Goal: Task Accomplishment & Management: Complete application form

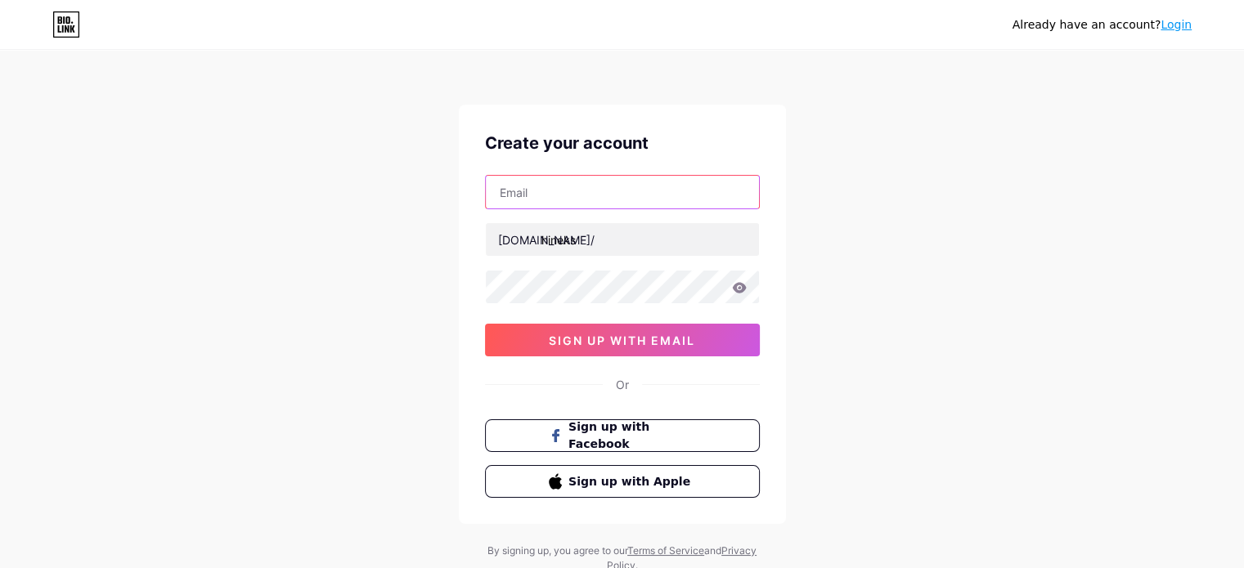
click at [626, 197] on input "text" at bounding box center [622, 192] width 273 height 33
type input "[PERSON_NAME][DOMAIN_NAME][EMAIL_ADDRESS][DOMAIN_NAME]"
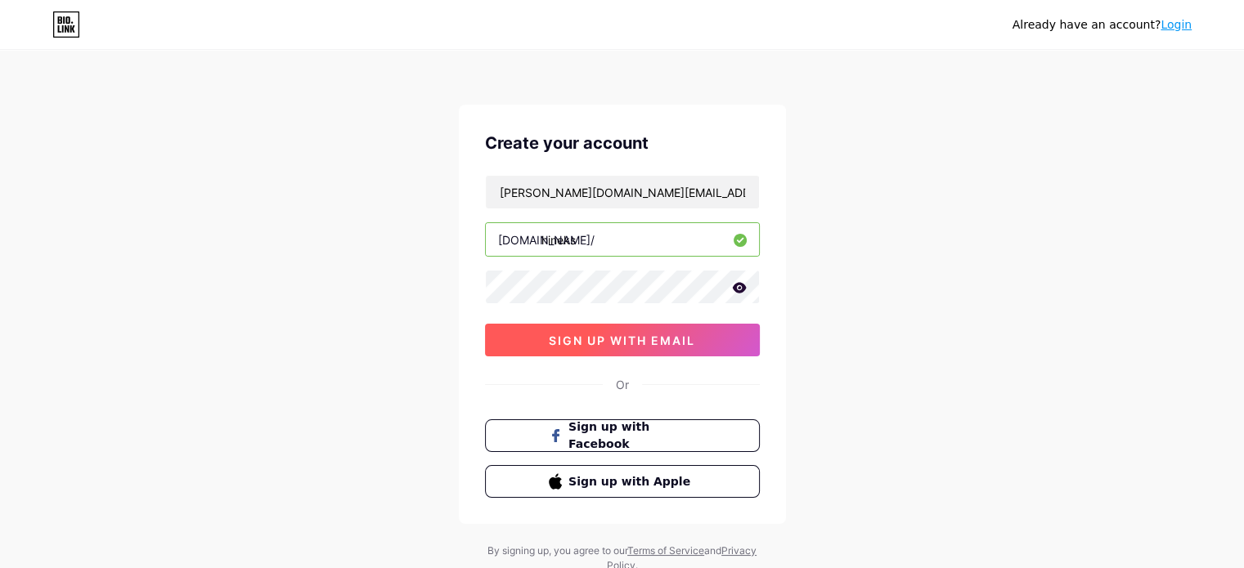
click at [541, 330] on button "sign up with email" at bounding box center [622, 340] width 275 height 33
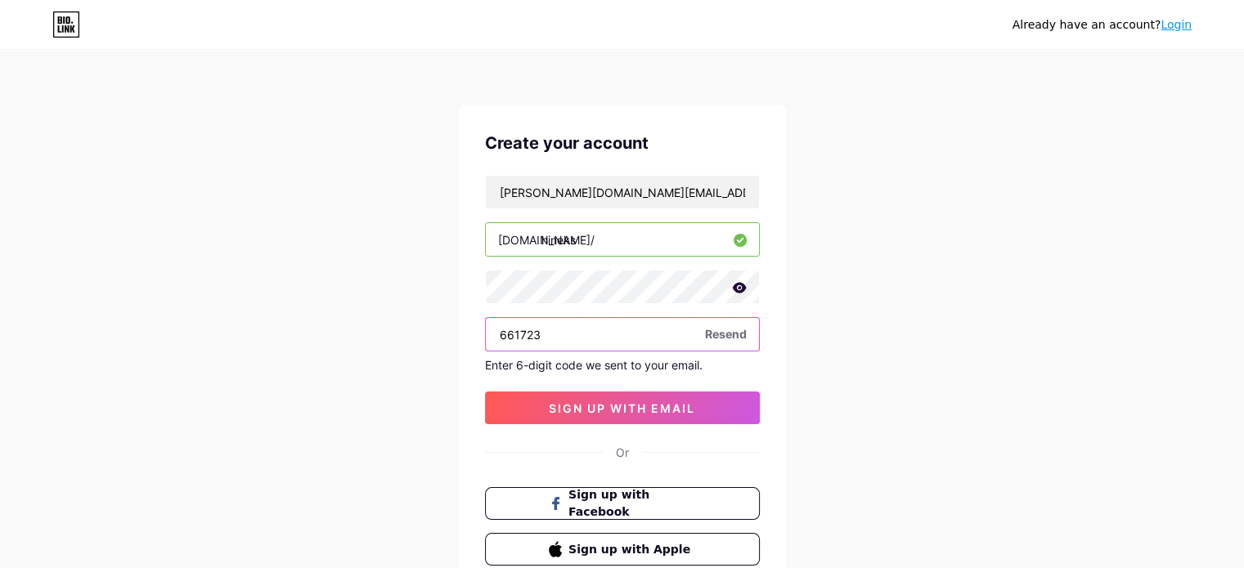
type input "661723"
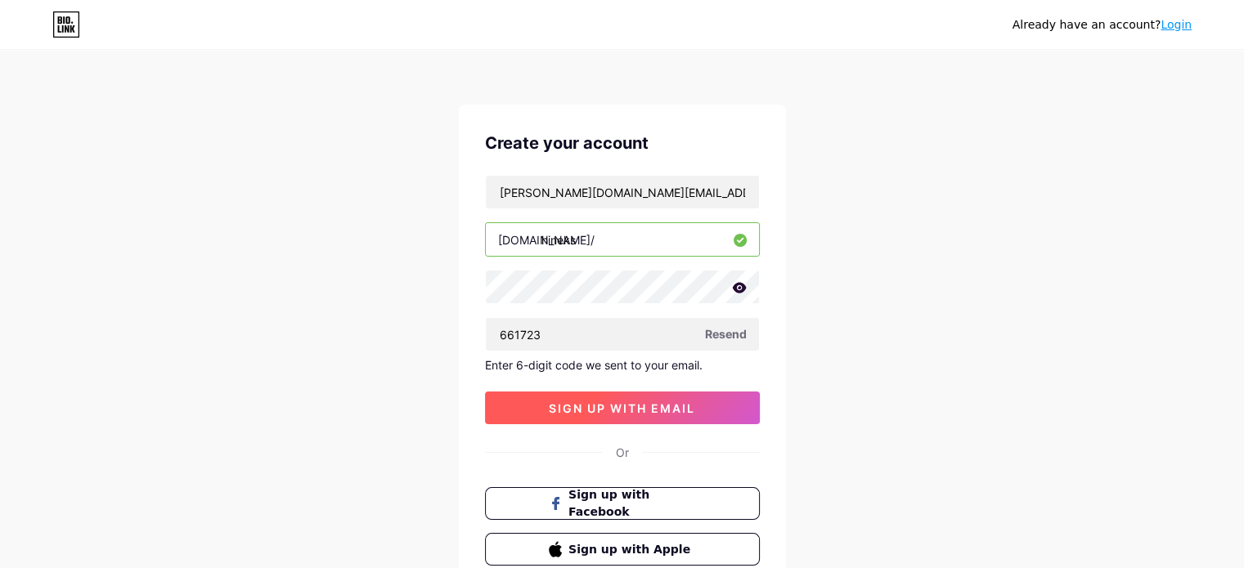
click at [523, 397] on button "sign up with email" at bounding box center [622, 408] width 275 height 33
click at [635, 242] on input "hineks" at bounding box center [622, 239] width 273 height 33
paste input "https//[PERSON_NAME][DOMAIN_NAME][URL]"
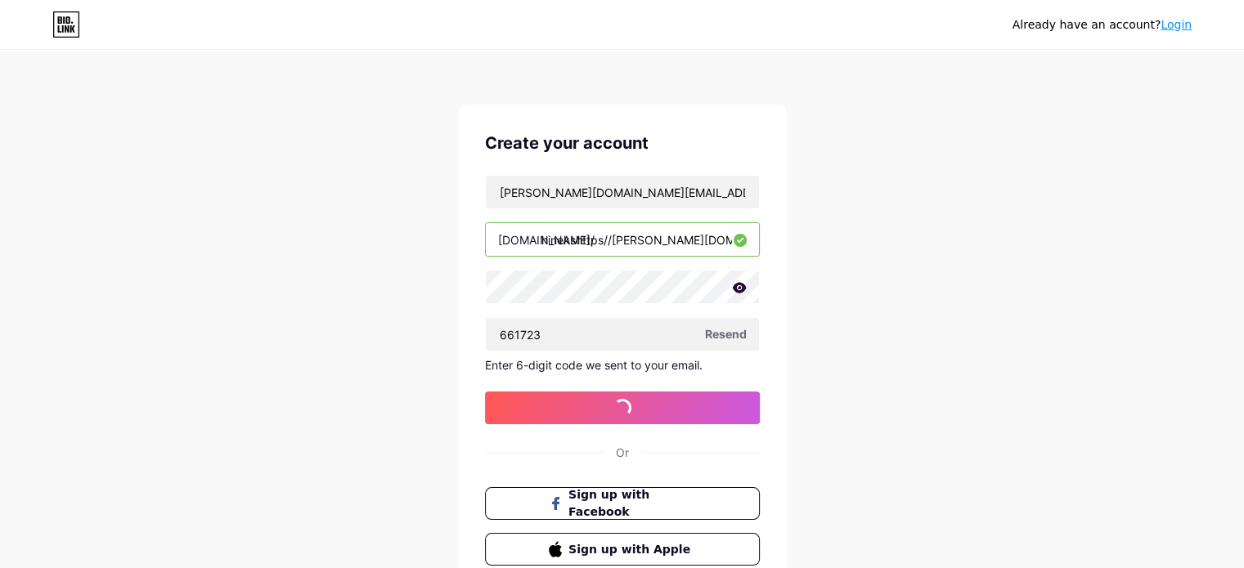
type input "hinekshttps://[PERSON_NAME][DOMAIN_NAME][URL]"
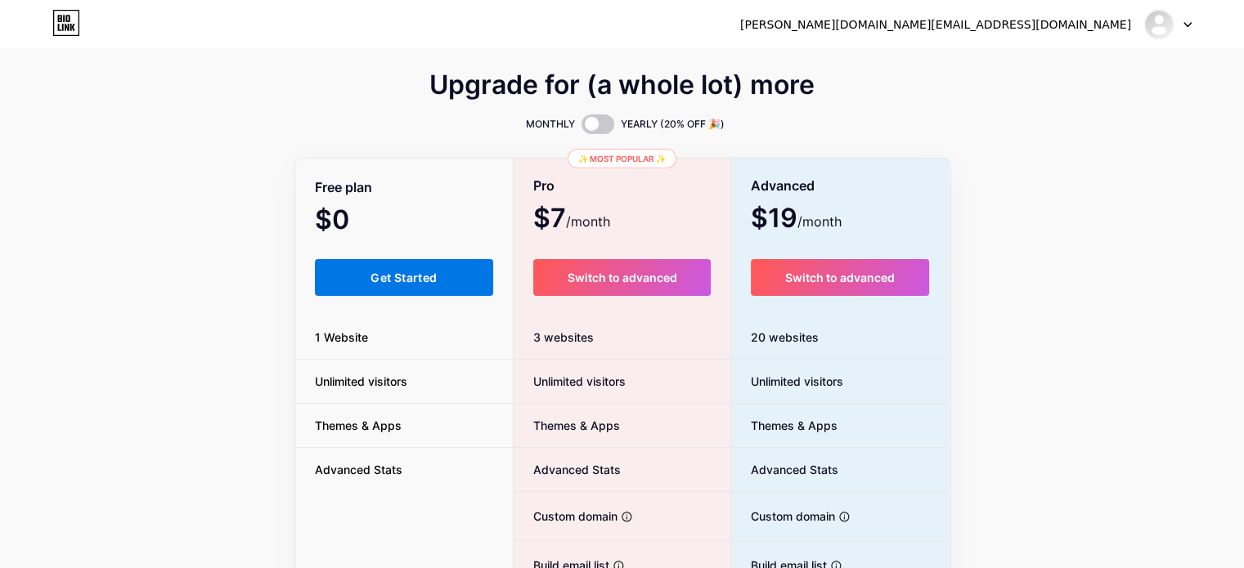
click at [454, 273] on button "Get Started" at bounding box center [404, 277] width 179 height 37
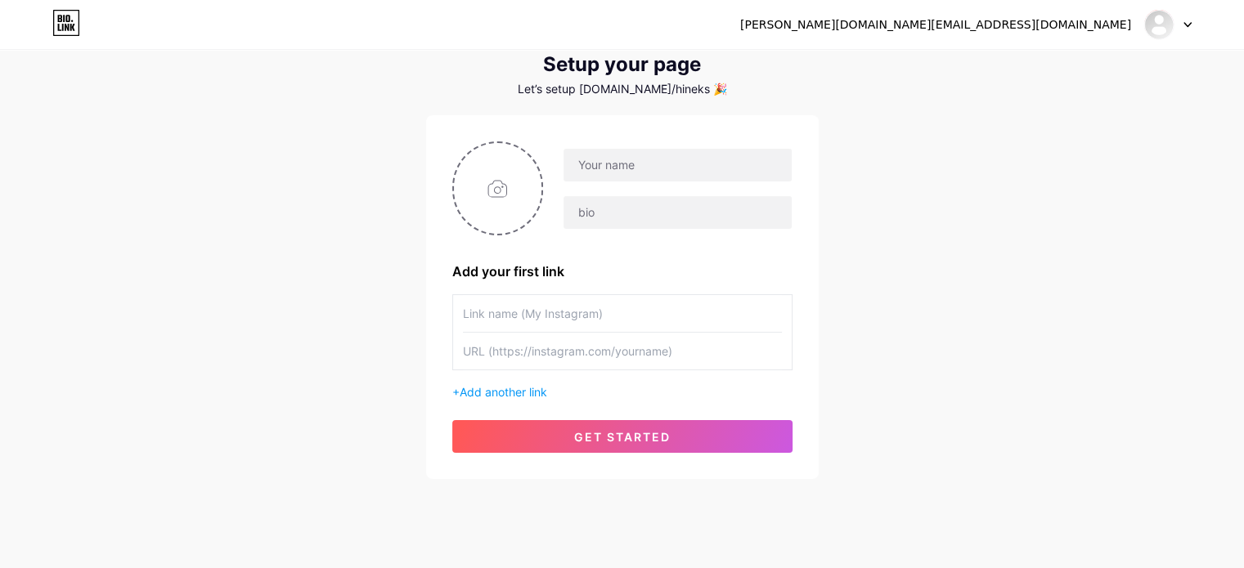
scroll to position [79, 0]
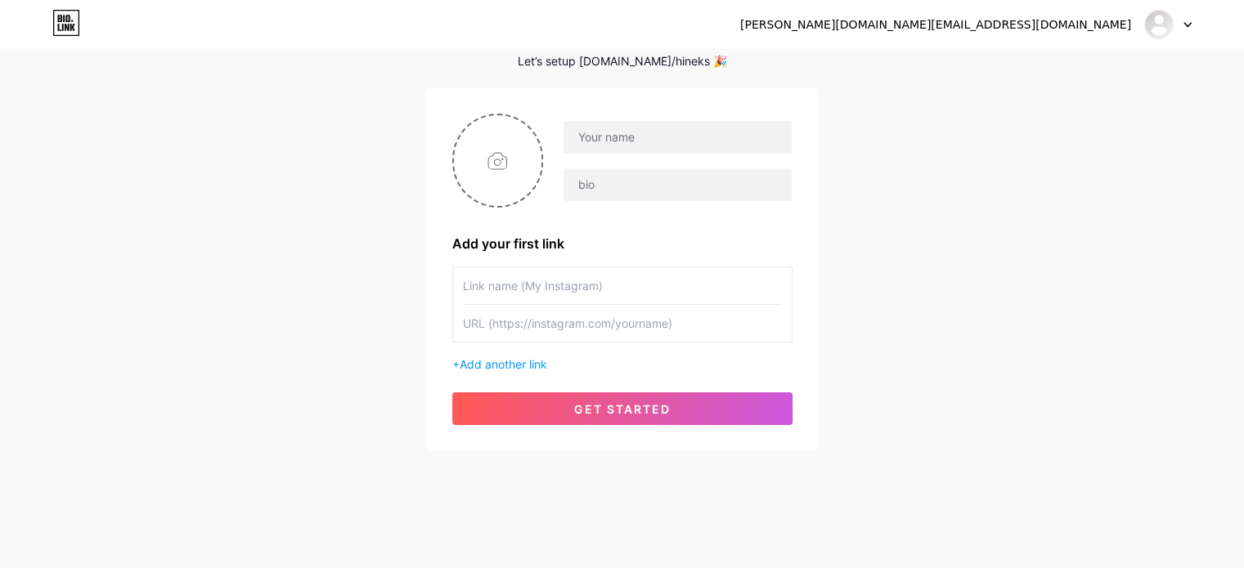
click at [620, 290] on input "text" at bounding box center [622, 285] width 319 height 37
click at [595, 325] on input "text" at bounding box center [622, 323] width 319 height 37
paste input "[URL][PERSON_NAME][DOMAIN_NAME]"
type input "[URL][PERSON_NAME][DOMAIN_NAME]"
click at [622, 281] on input "text" at bounding box center [622, 285] width 319 height 37
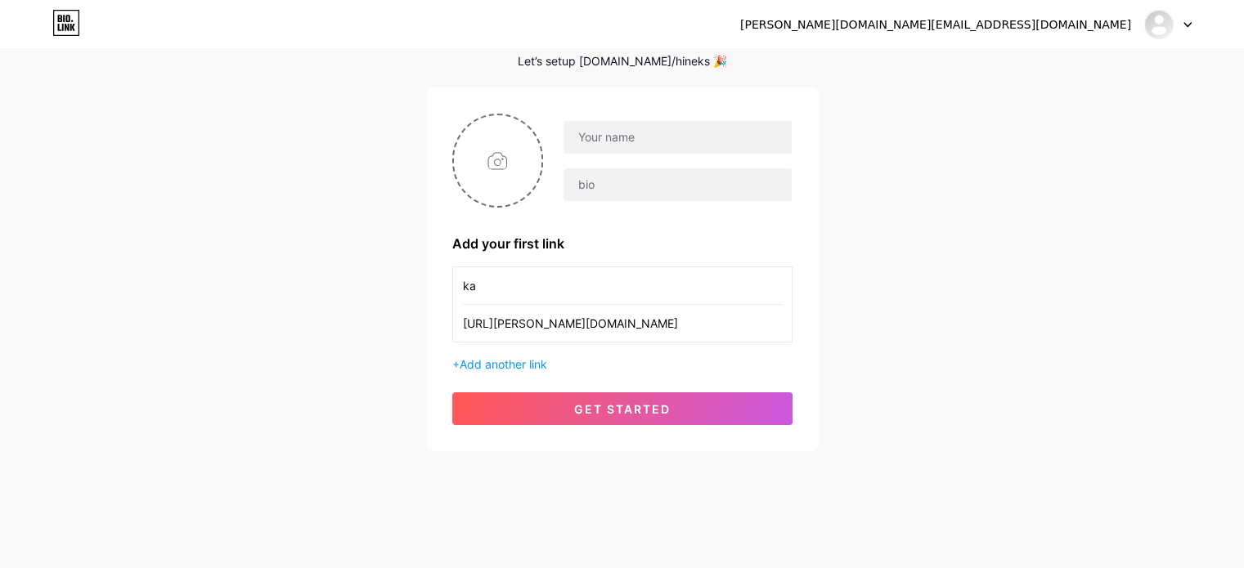
type input "k"
type input "株式会社ヒンクス　HP"
click at [677, 184] on input "text" at bounding box center [676, 184] width 227 height 33
click at [689, 137] on input "text" at bounding box center [676, 137] width 227 height 33
type input "株式会社ヒンクス"
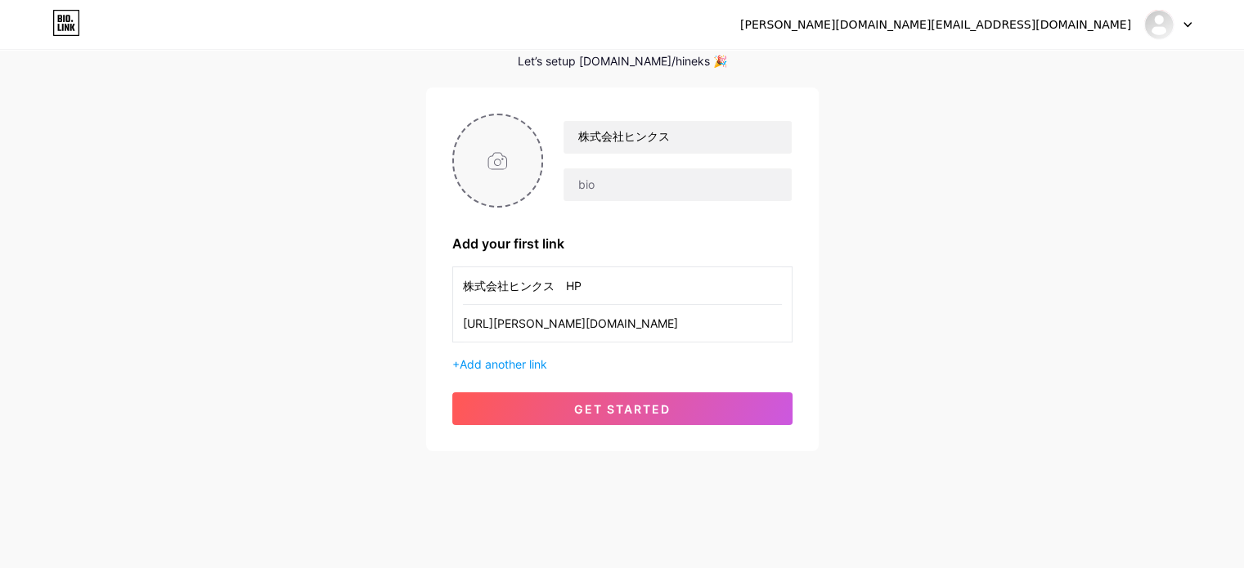
click at [465, 149] on input "file" at bounding box center [498, 160] width 88 height 91
type input "C:\fakepath\株式会社ヒンクス ロゴデータ.jpg"
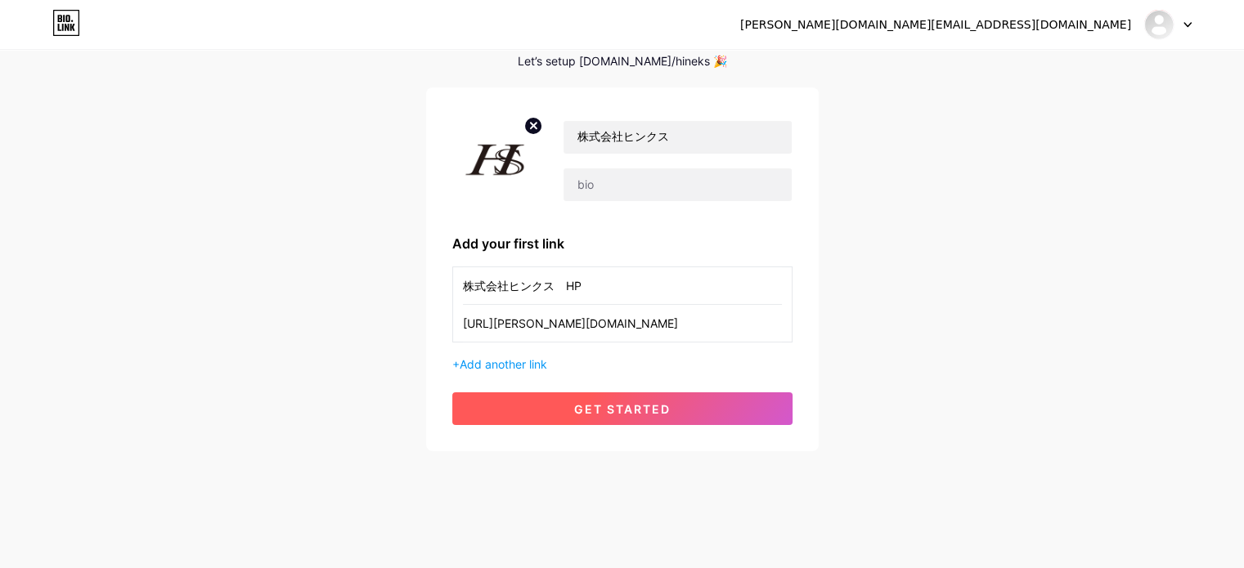
click at [556, 395] on button "get started" at bounding box center [622, 409] width 340 height 33
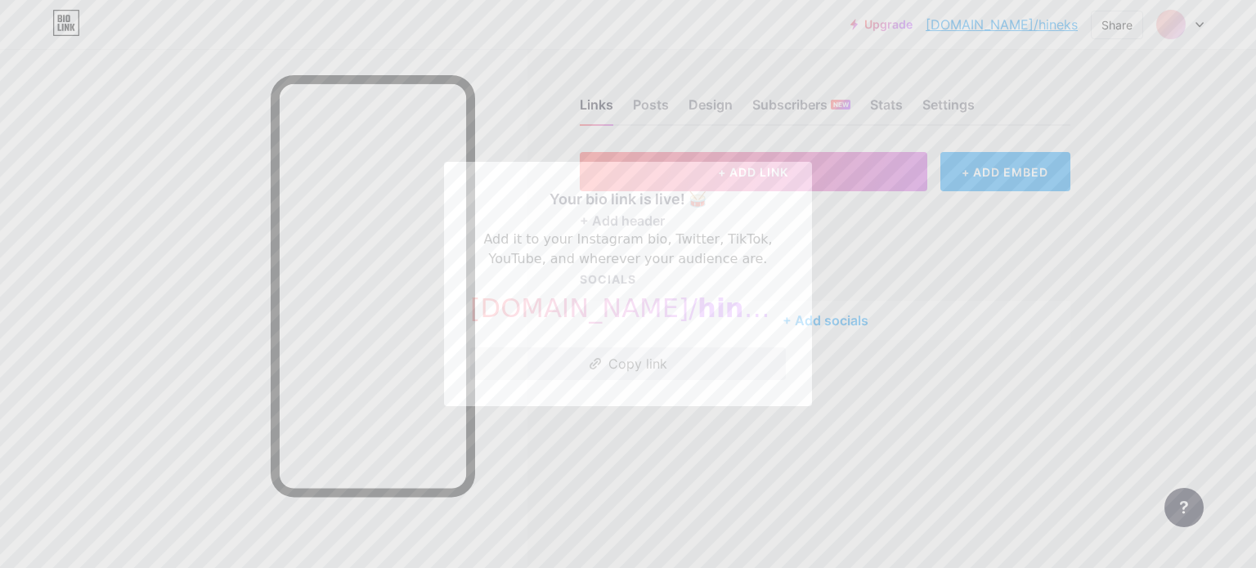
click at [530, 366] on button "Copy link" at bounding box center [628, 364] width 316 height 33
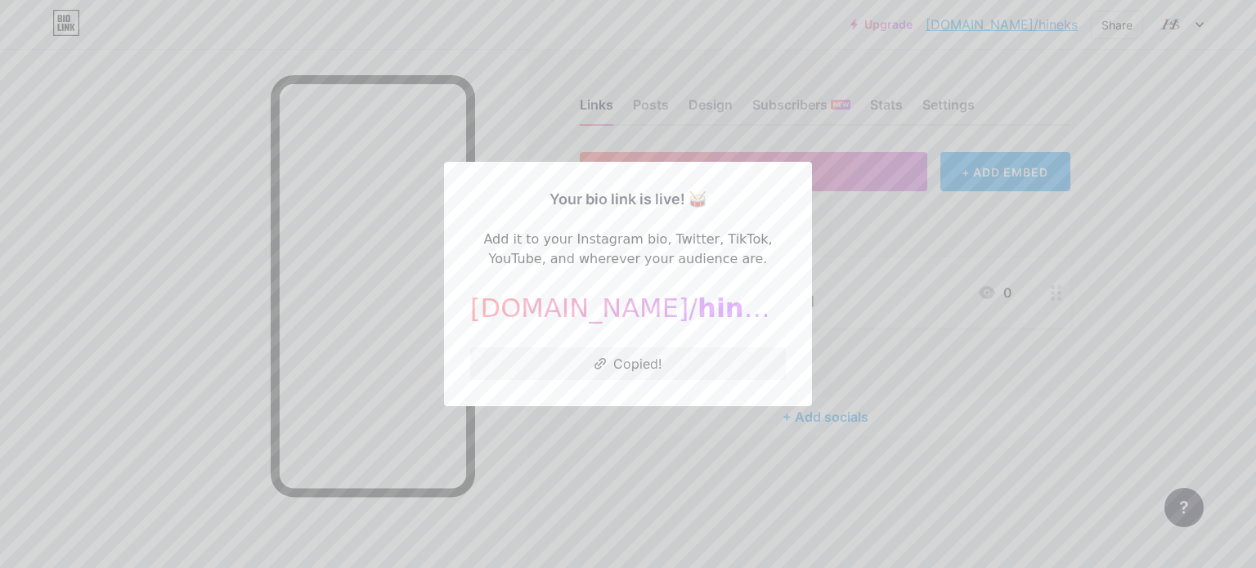
click at [638, 505] on div at bounding box center [628, 284] width 1256 height 568
